Goal: Transaction & Acquisition: Purchase product/service

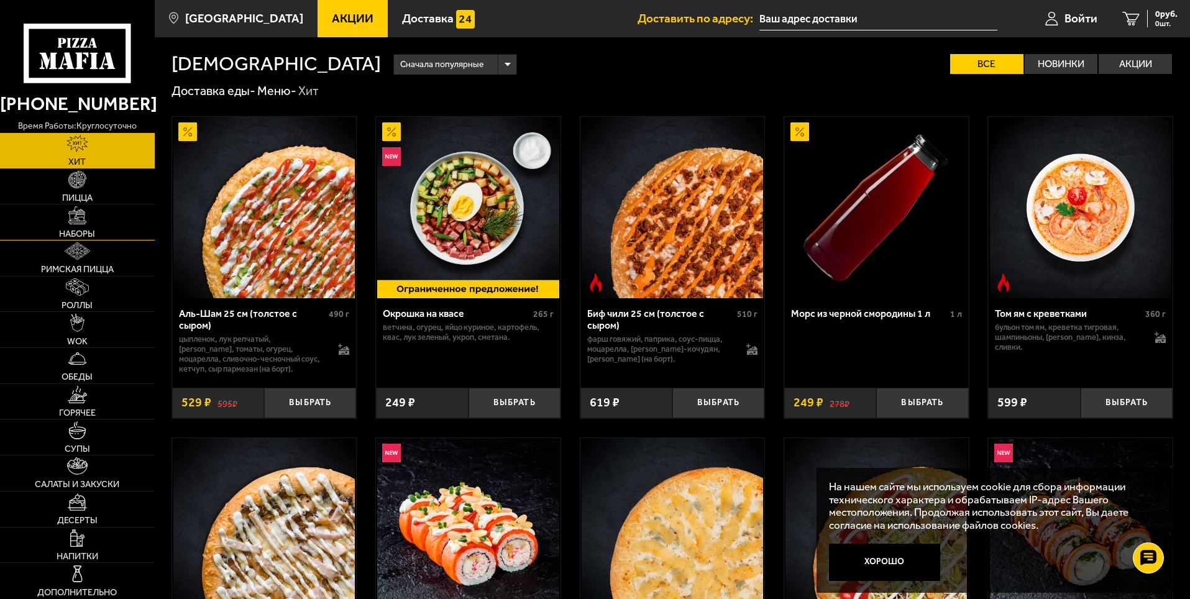
click at [102, 231] on link "Наборы" at bounding box center [77, 221] width 155 height 35
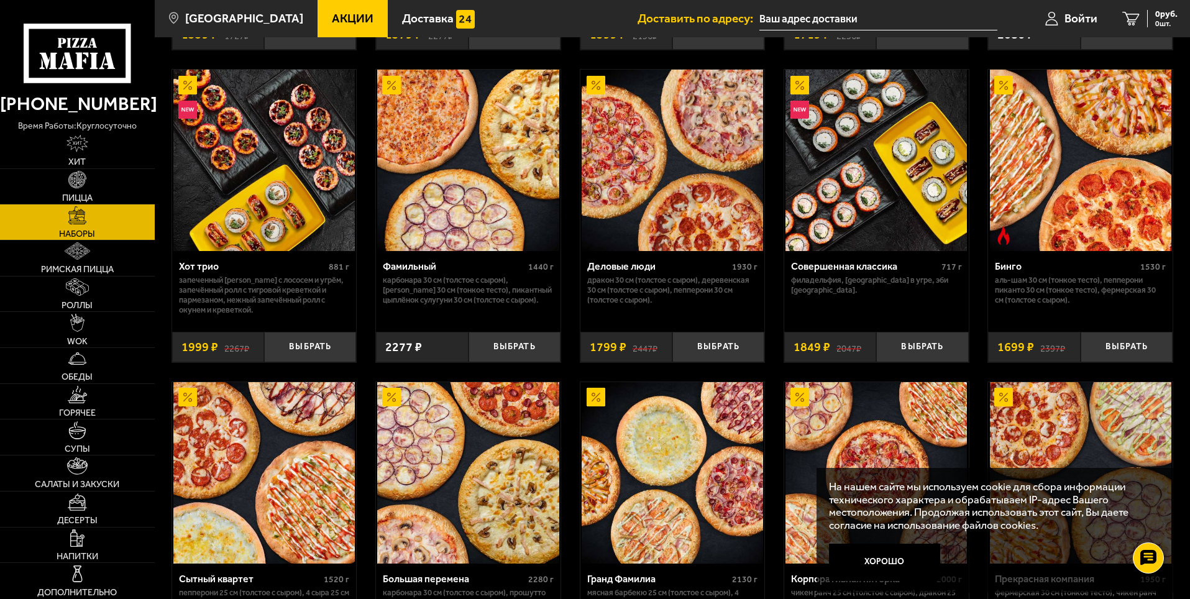
scroll to position [1367, 0]
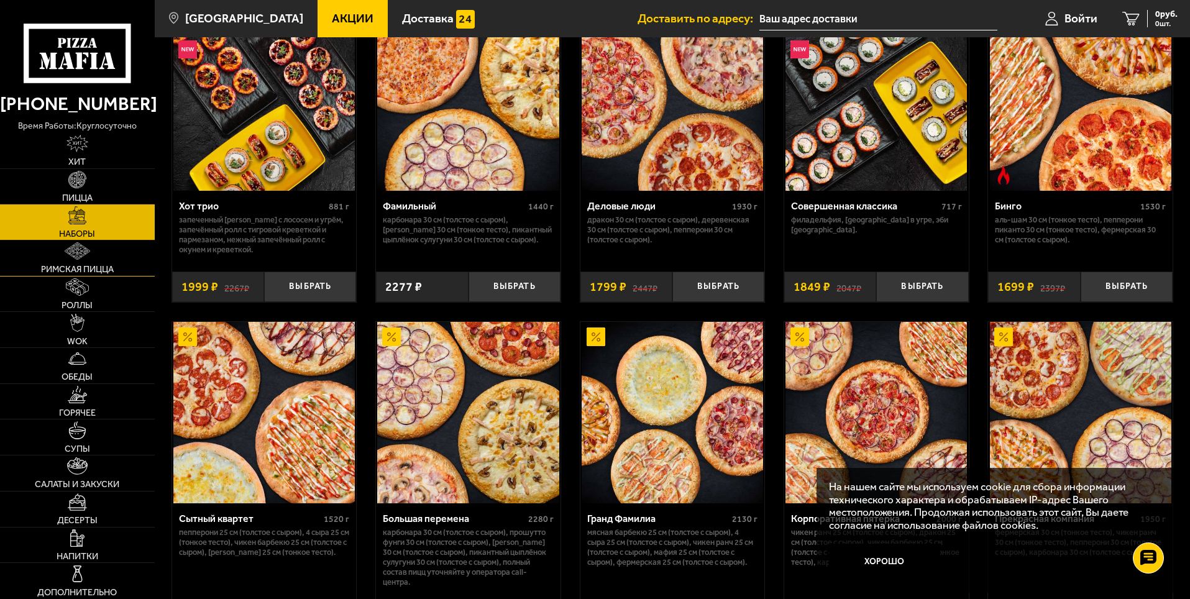
click at [100, 263] on link "Римская пицца" at bounding box center [77, 257] width 155 height 35
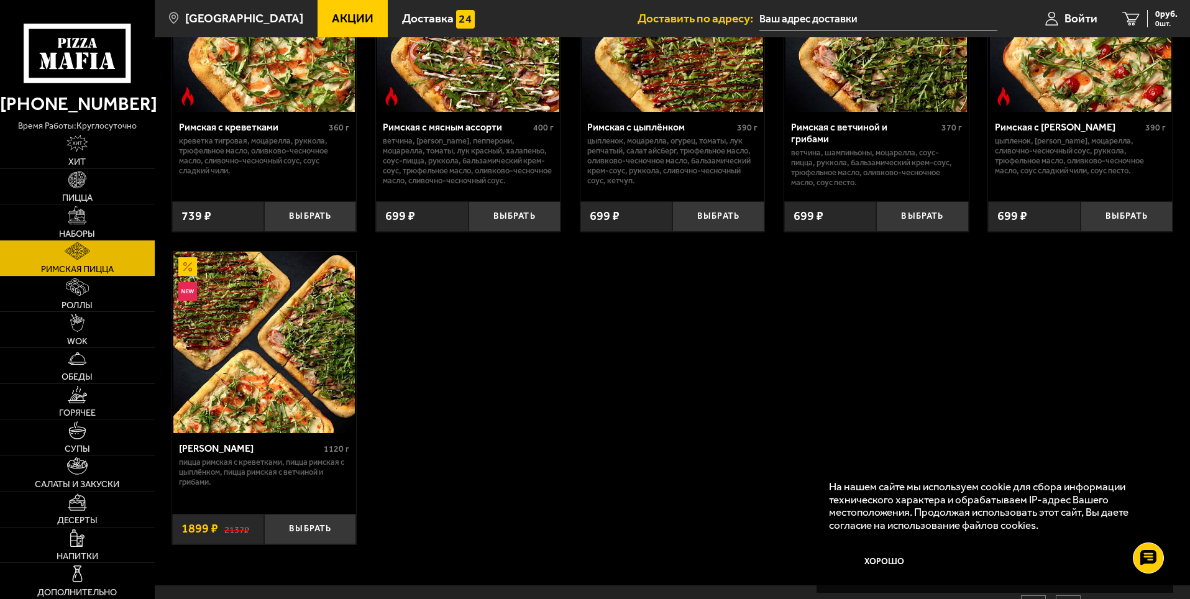
scroll to position [124, 0]
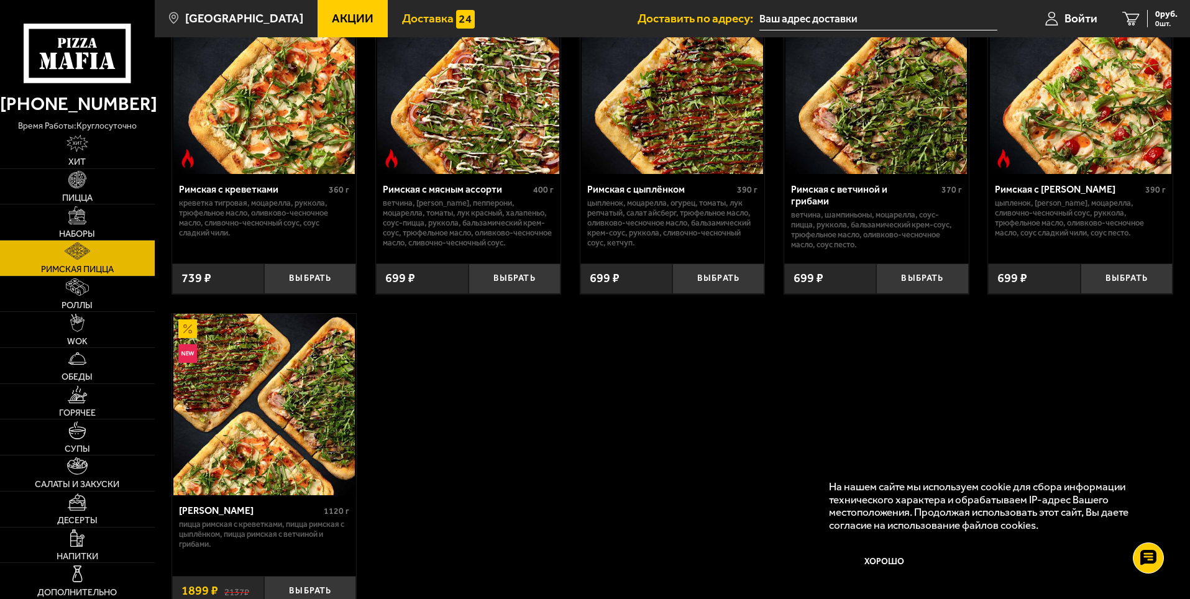
click at [398, 11] on link "Доставка" at bounding box center [438, 18] width 101 height 37
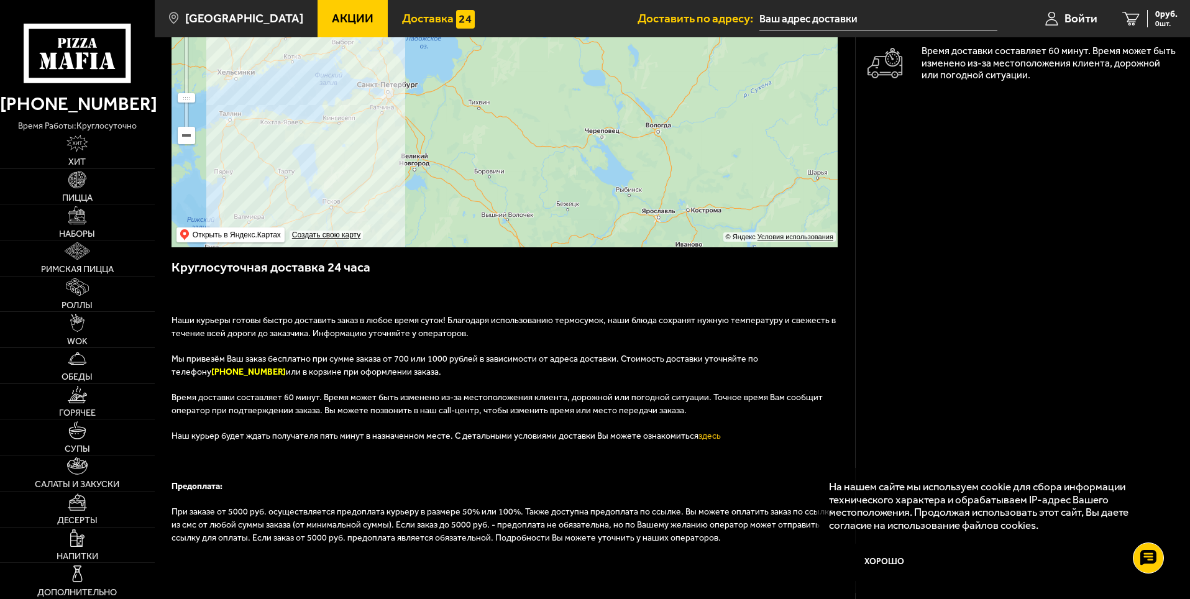
scroll to position [186, 0]
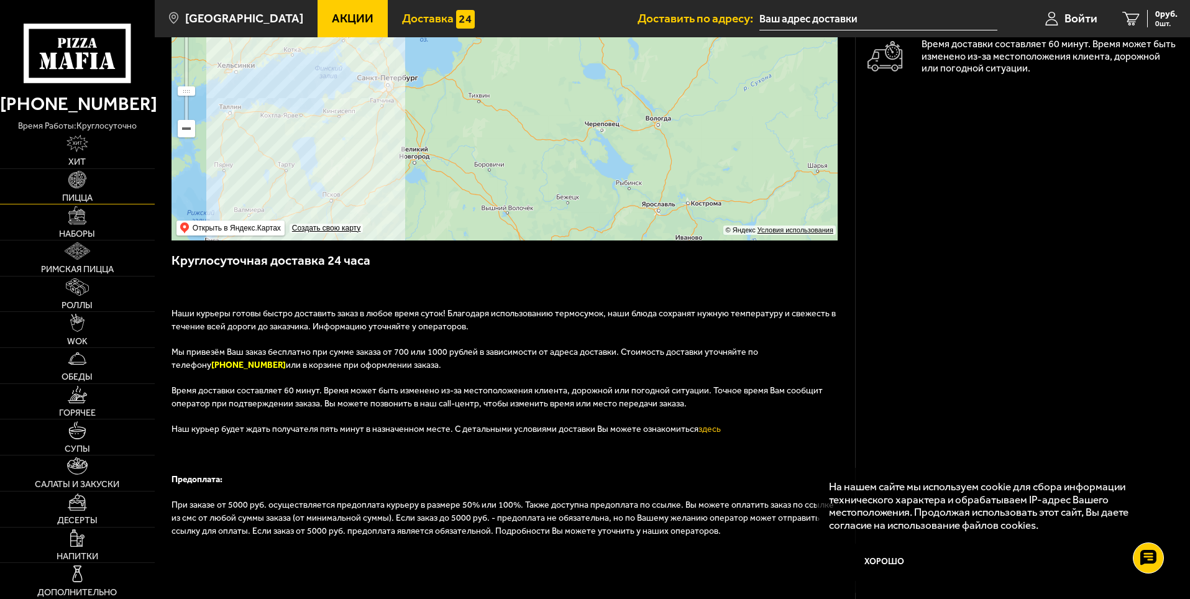
click at [73, 198] on span "Пицца" at bounding box center [77, 197] width 30 height 9
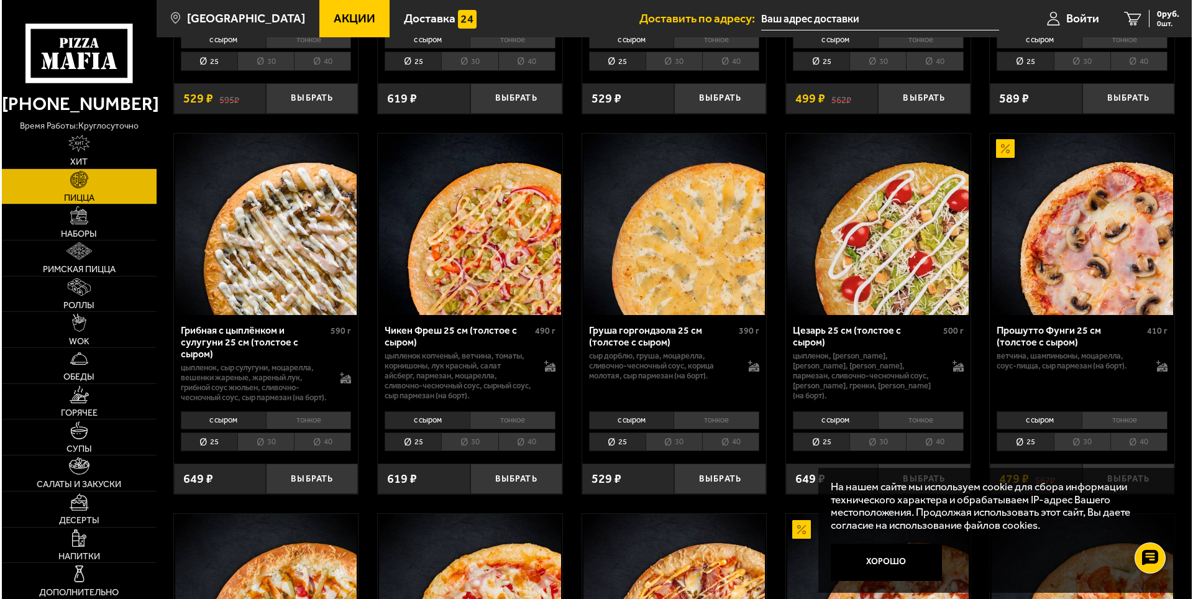
scroll to position [311, 0]
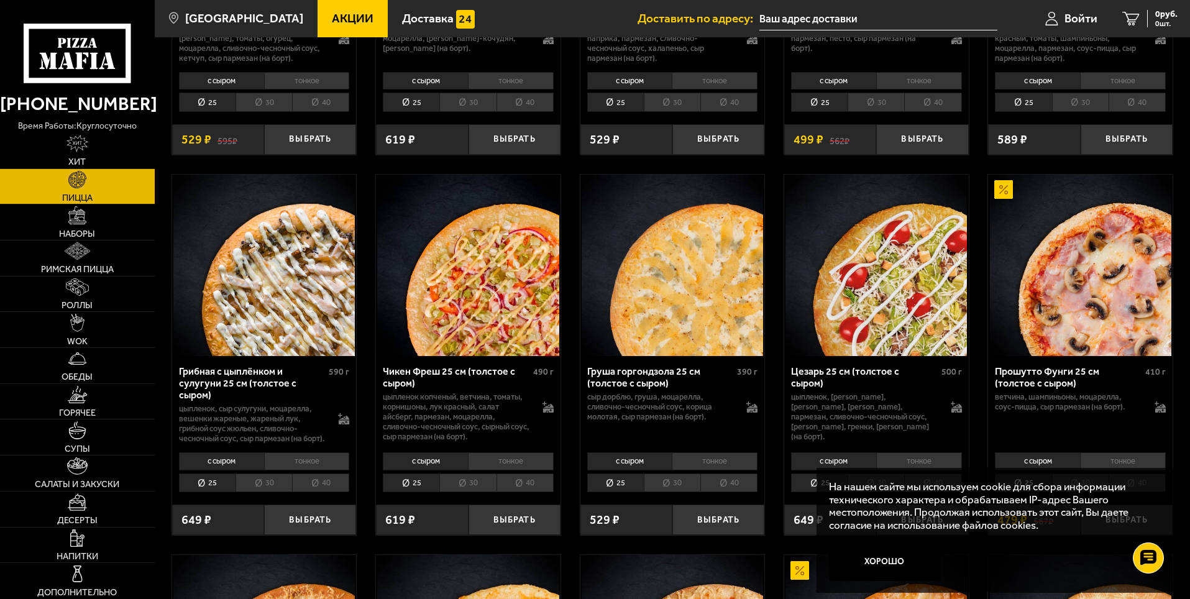
click at [265, 491] on li "30" at bounding box center [264, 482] width 57 height 19
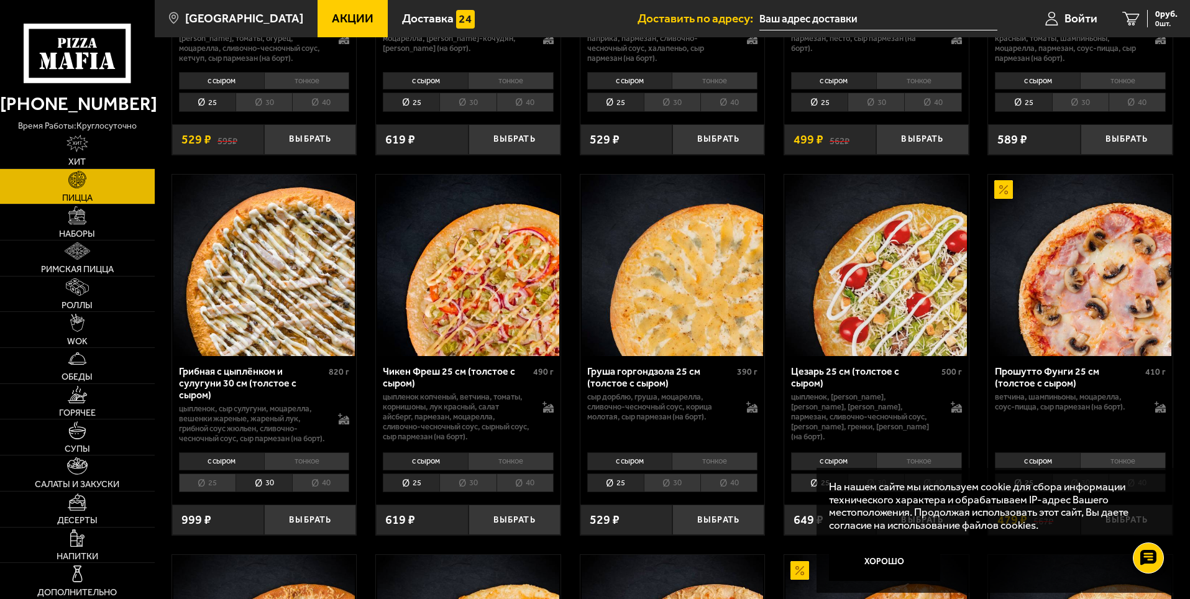
click at [280, 326] on img at bounding box center [263, 265] width 181 height 181
